Goal: Find specific page/section

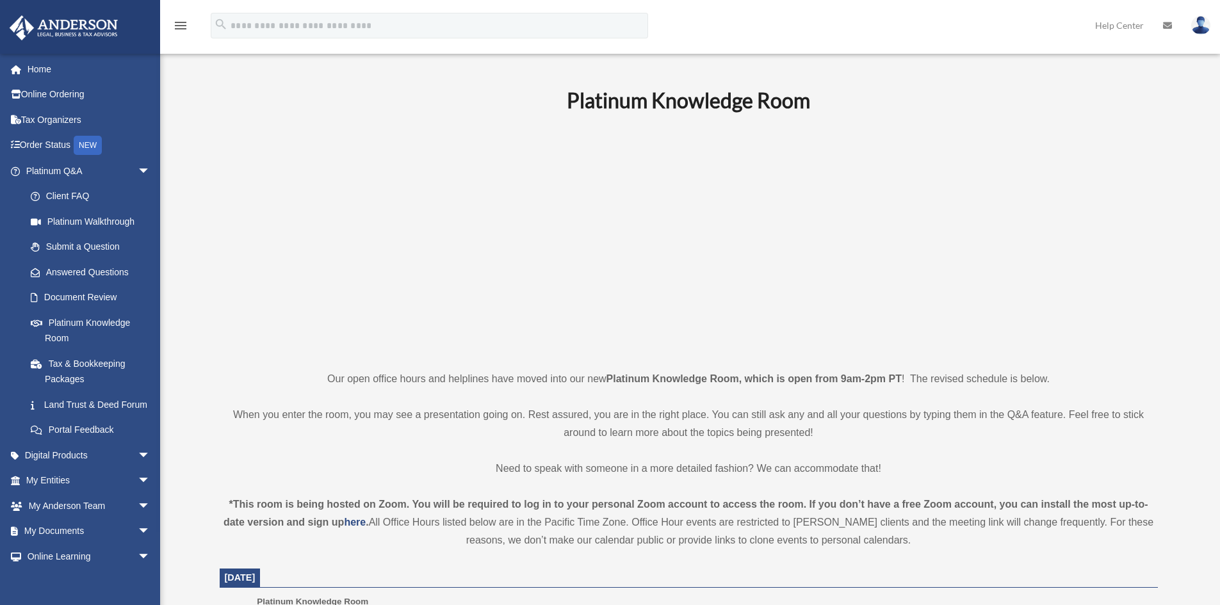
scroll to position [256, 0]
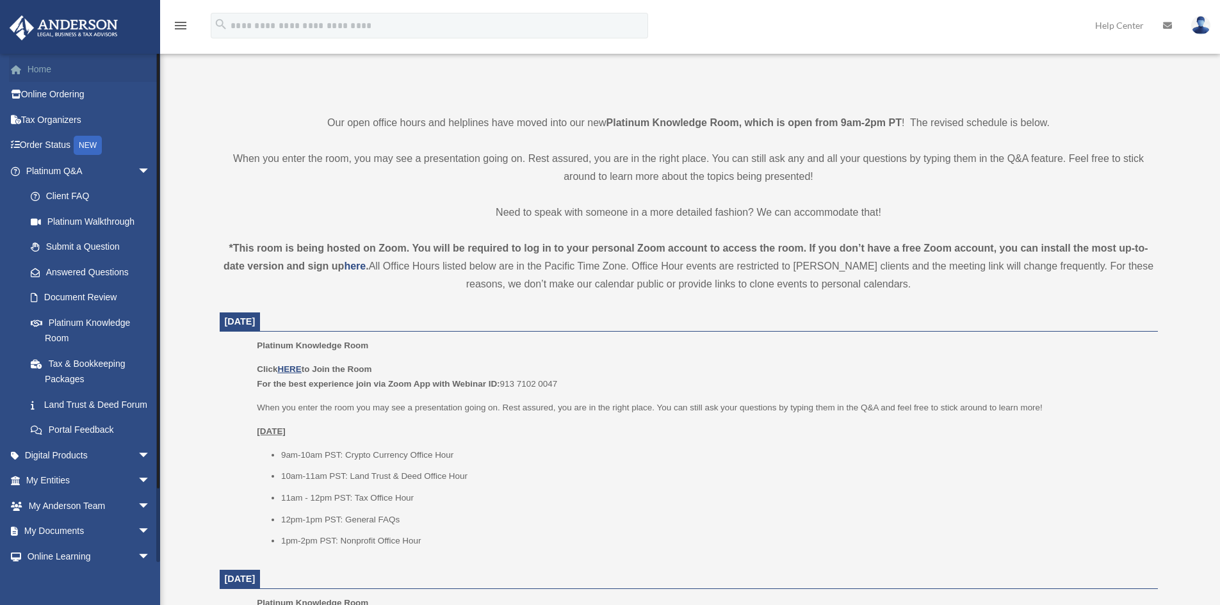
click at [77, 70] on link "Home" at bounding box center [89, 69] width 161 height 26
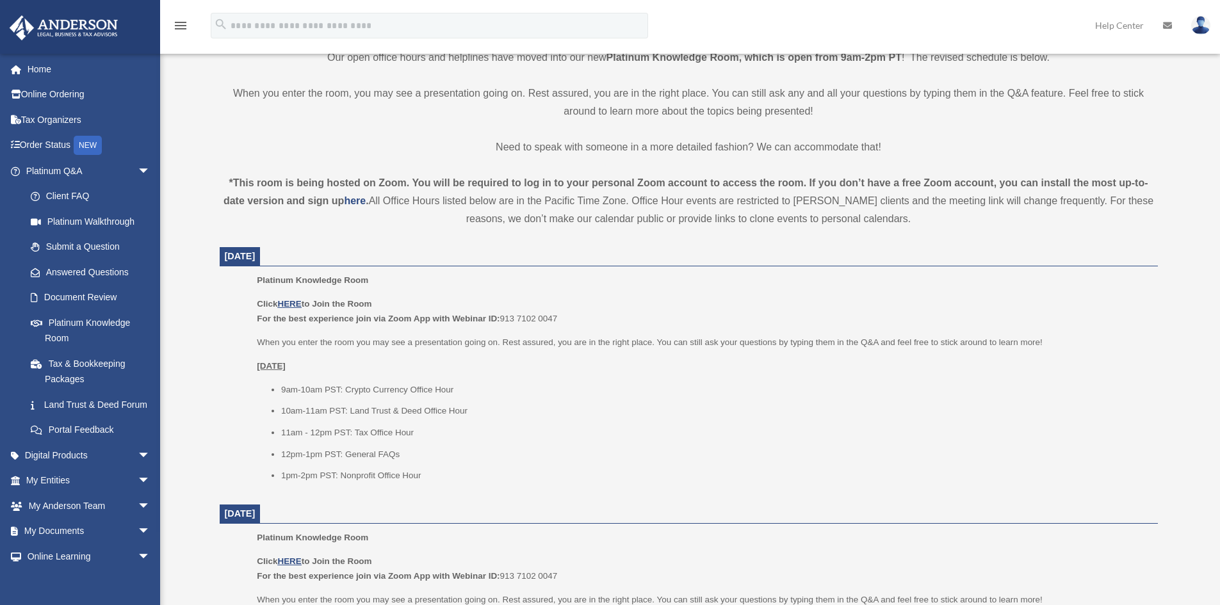
scroll to position [512, 0]
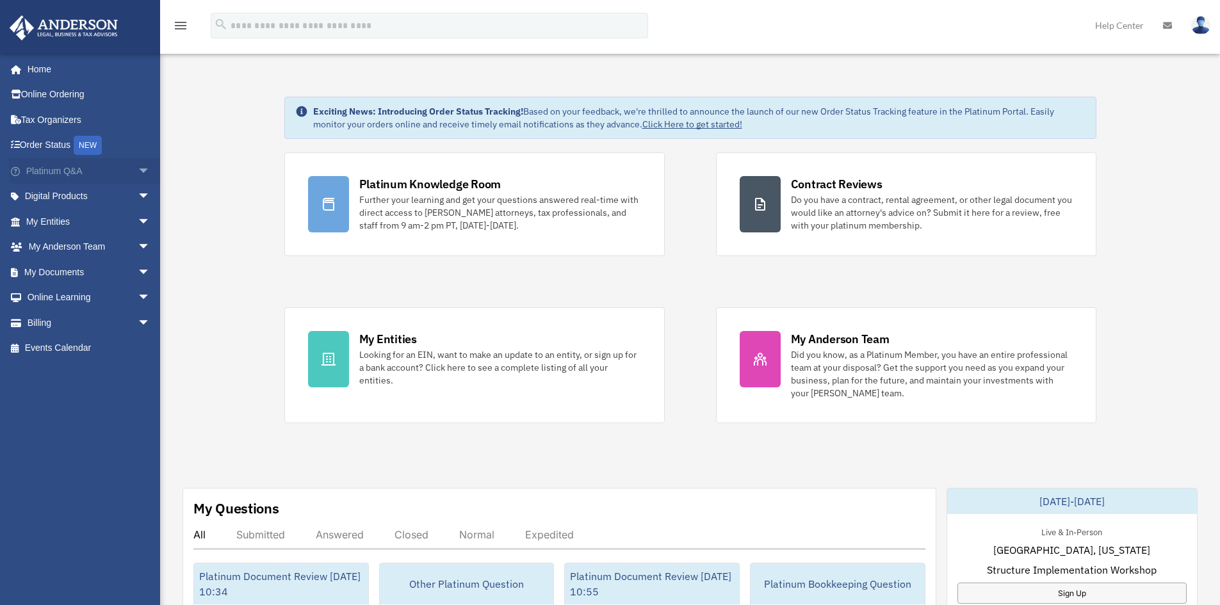
click at [138, 168] on span "arrow_drop_down" at bounding box center [151, 171] width 26 height 26
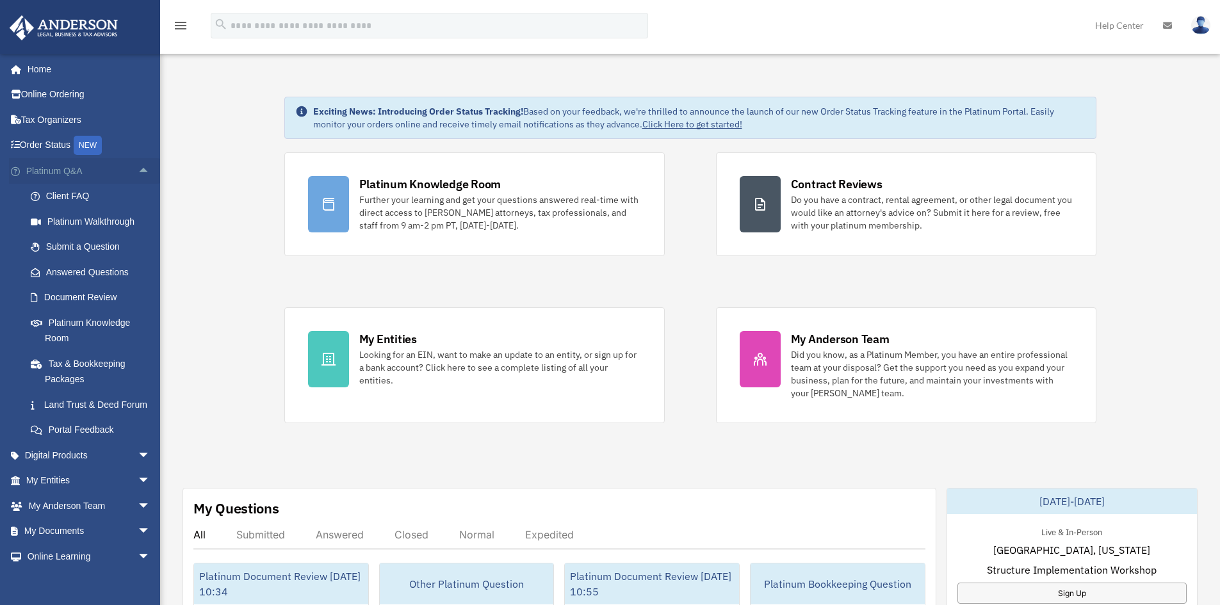
click at [138, 168] on span "arrow_drop_up" at bounding box center [151, 171] width 26 height 26
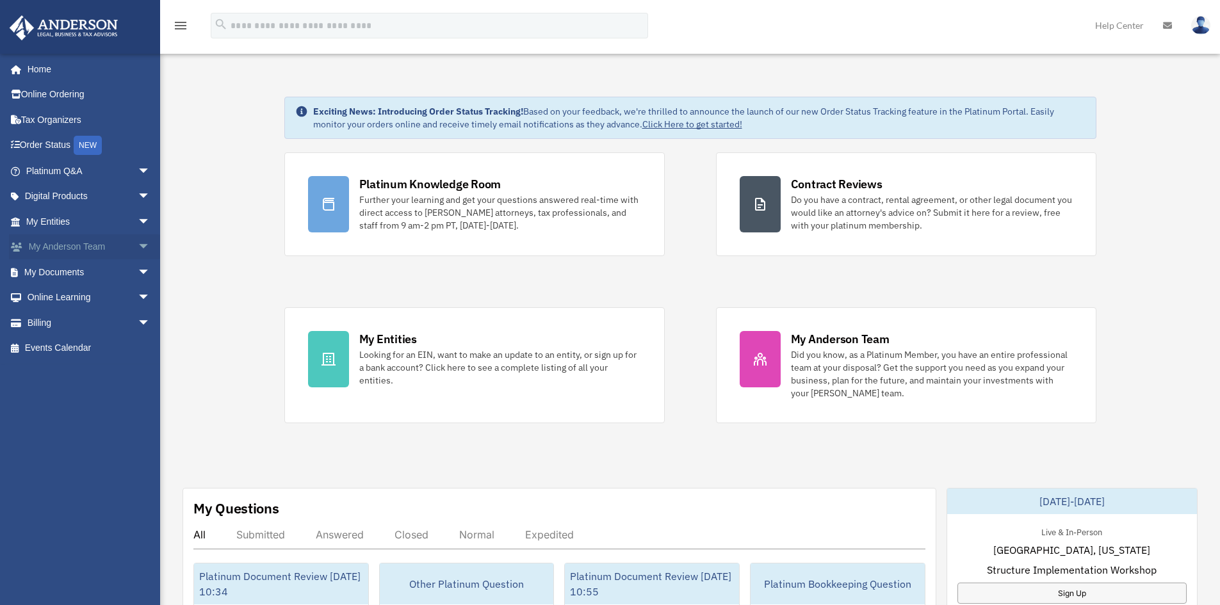
click at [138, 243] on span "arrow_drop_down" at bounding box center [151, 247] width 26 height 26
click at [98, 268] on link "My Anderson Team" at bounding box center [94, 272] width 152 height 26
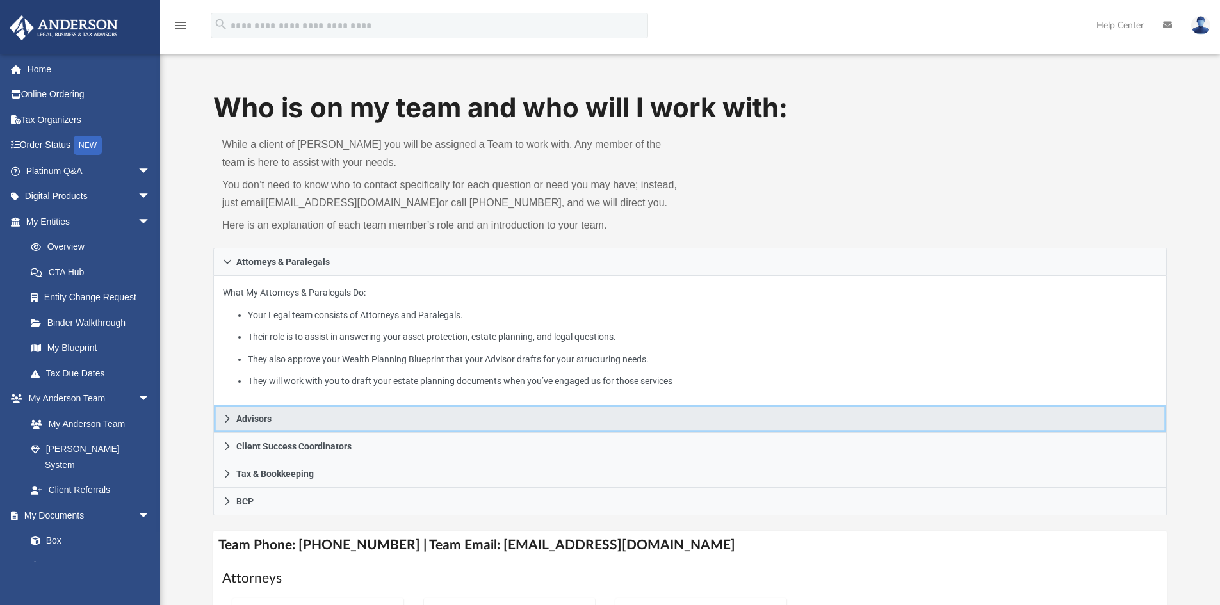
click at [301, 414] on link "Advisors" at bounding box center [690, 419] width 954 height 28
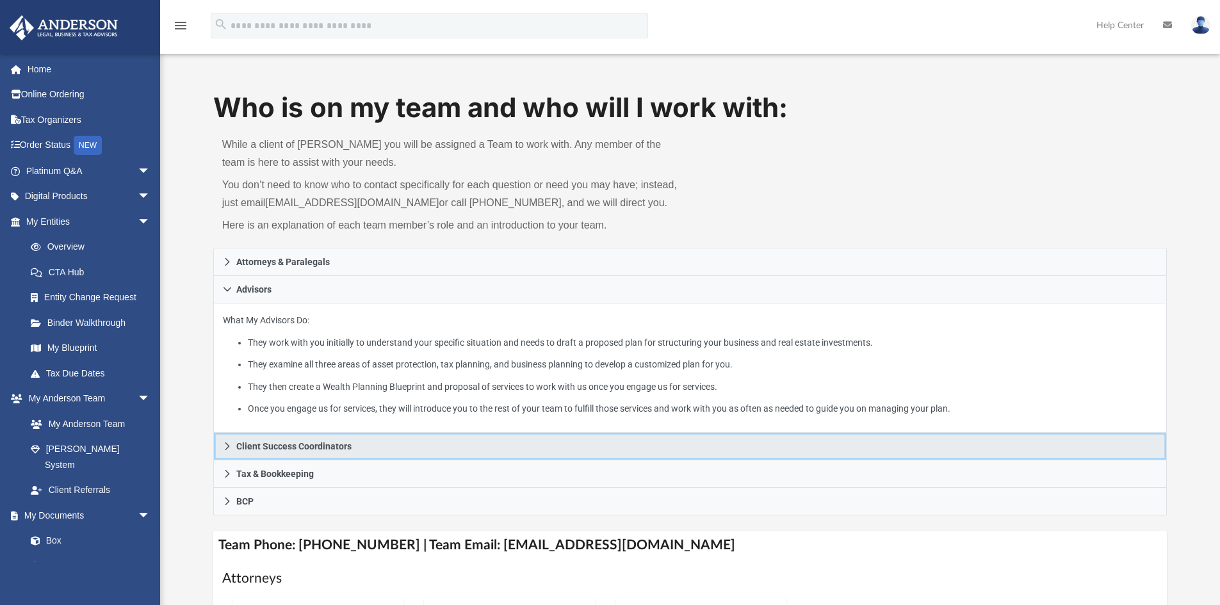
click at [305, 449] on span "Client Success Coordinators" at bounding box center [293, 446] width 115 height 9
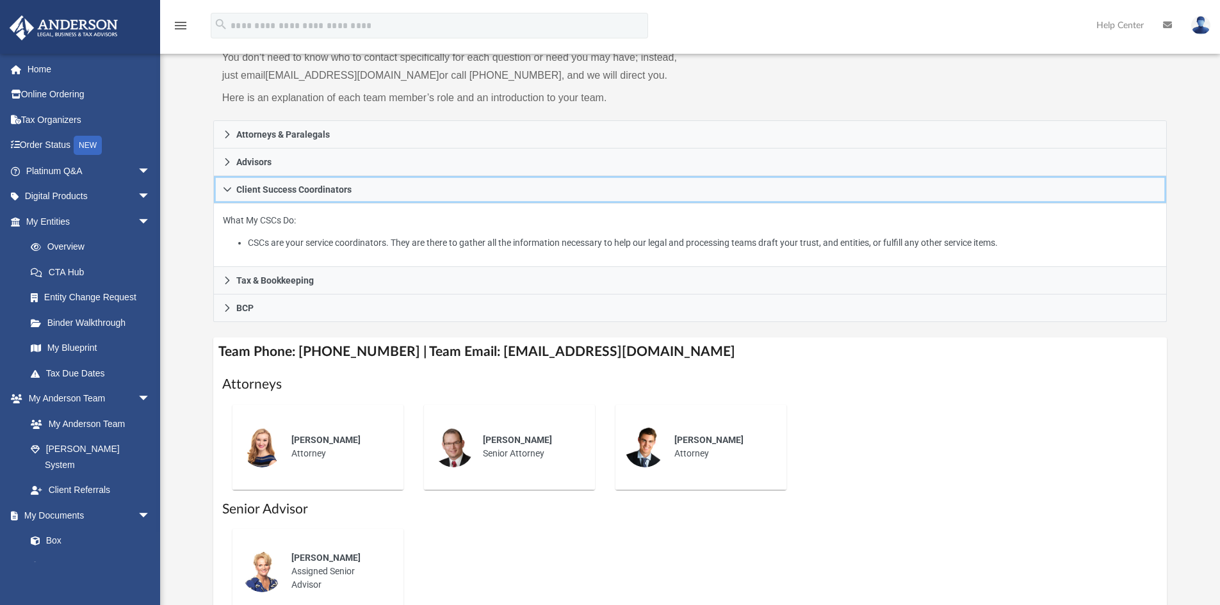
scroll to position [320, 0]
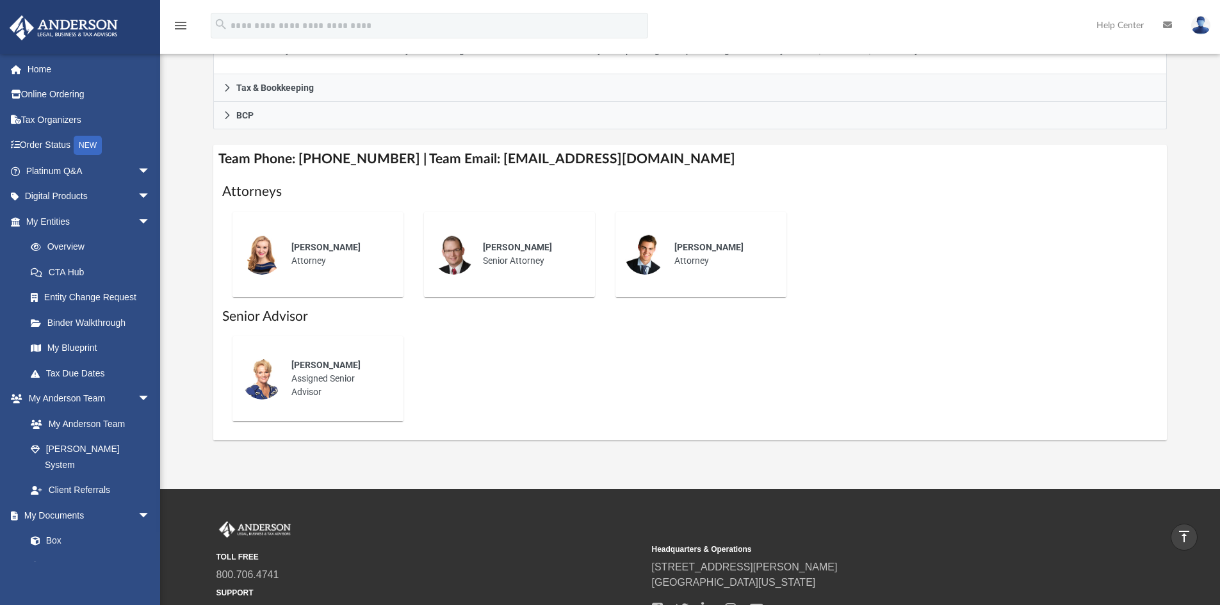
click at [378, 359] on div "Kendall Oleary" at bounding box center [338, 365] width 94 height 13
click at [453, 432] on div "Kendall Oleary Assigned Senior Advisor" at bounding box center [690, 432] width 936 height 0
click at [448, 432] on div "Kendall Oleary Assigned Senior Advisor" at bounding box center [690, 432] width 936 height 0
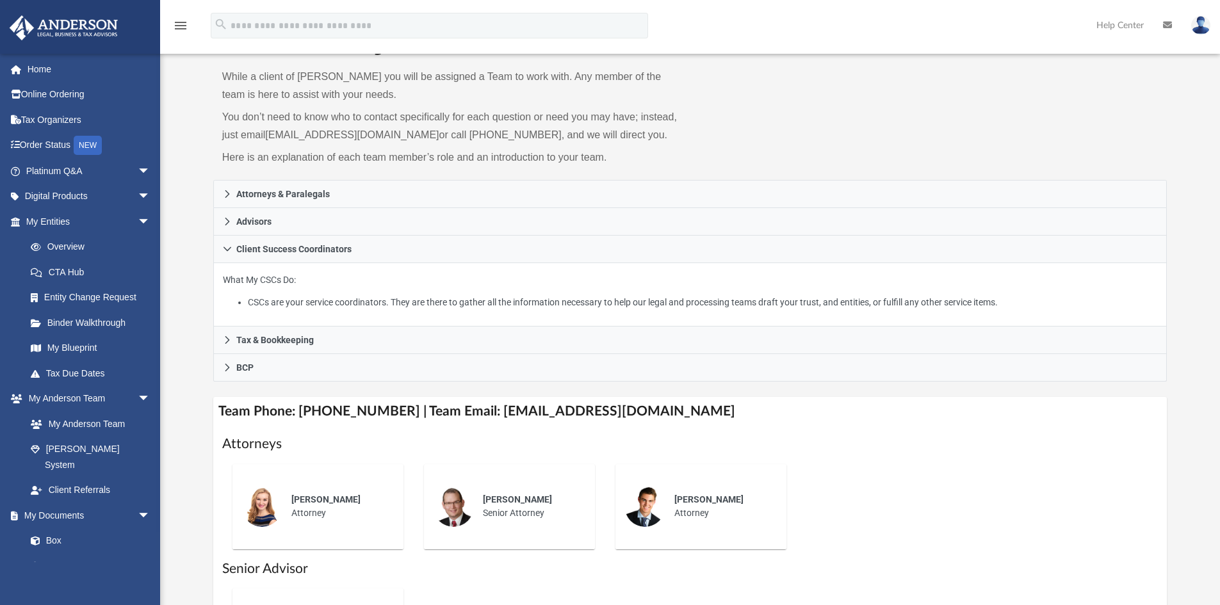
scroll to position [0, 0]
